Goal: Understand process/instructions

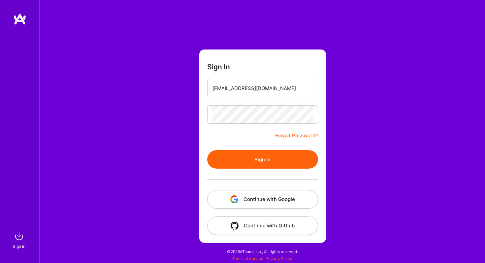
click at [271, 157] on button "Sign In" at bounding box center [262, 159] width 111 height 18
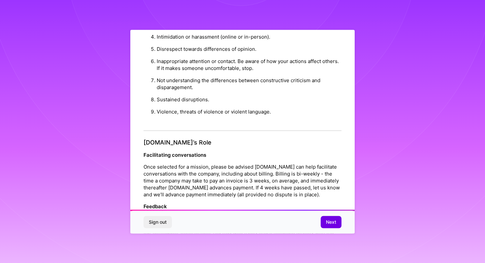
scroll to position [704, 0]
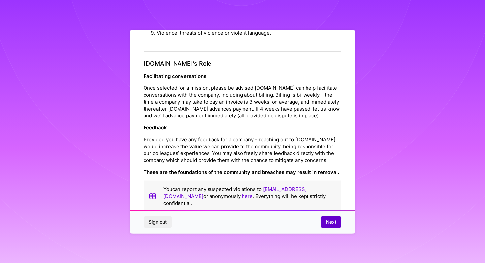
click at [331, 222] on span "Next" at bounding box center [331, 222] width 10 height 7
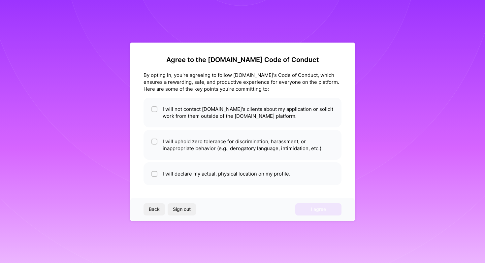
scroll to position [0, 0]
click at [156, 109] on input "checkbox" at bounding box center [155, 109] width 5 height 5
checkbox input "true"
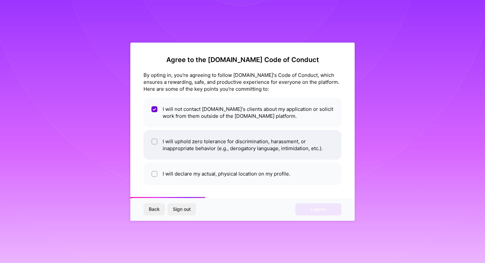
click at [154, 135] on li "I will uphold zero tolerance for discrimination, harassment, or inappropriate b…" at bounding box center [242, 145] width 198 height 30
checkbox input "true"
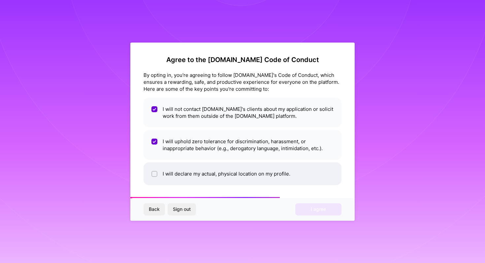
click at [153, 167] on li "I will declare my actual, physical location on my profile." at bounding box center [242, 173] width 198 height 23
checkbox input "true"
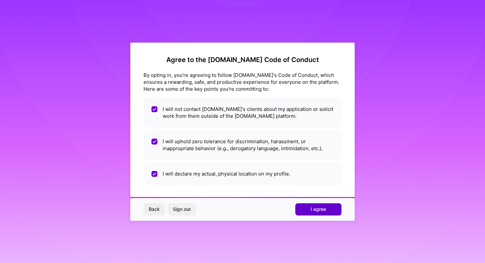
click at [316, 207] on span "I agree" at bounding box center [318, 209] width 15 height 7
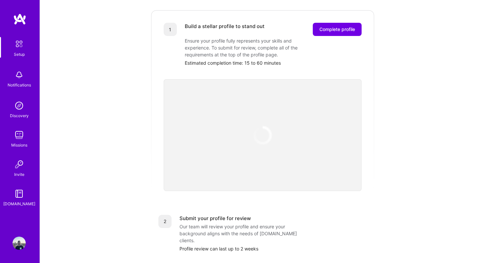
scroll to position [123, 0]
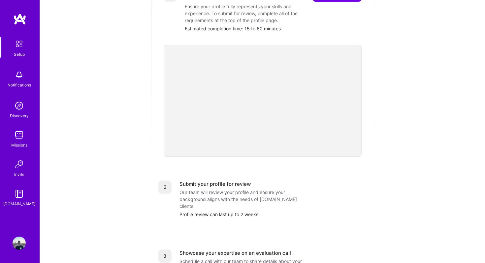
click at [20, 106] on img at bounding box center [19, 105] width 13 height 13
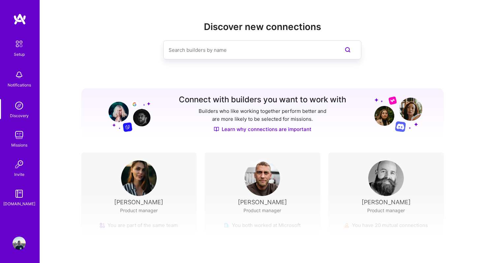
click at [21, 49] on img at bounding box center [19, 44] width 14 height 14
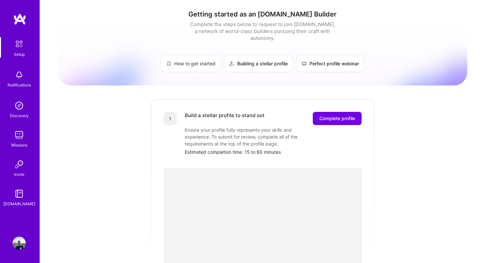
click at [196, 57] on link "How to get started" at bounding box center [191, 63] width 60 height 17
